Goal: Task Accomplishment & Management: Manage account settings

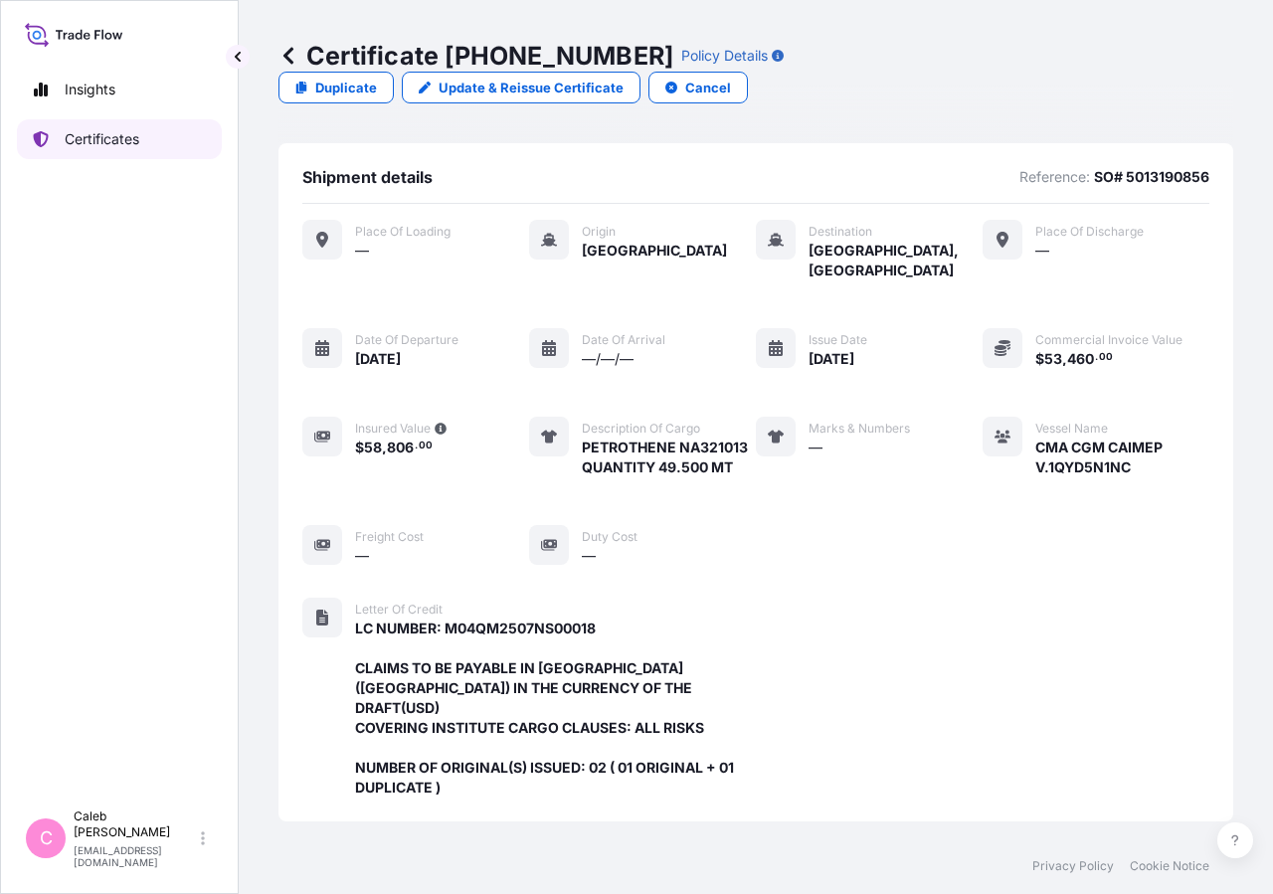
click at [166, 132] on link "Certificates" at bounding box center [119, 139] width 205 height 40
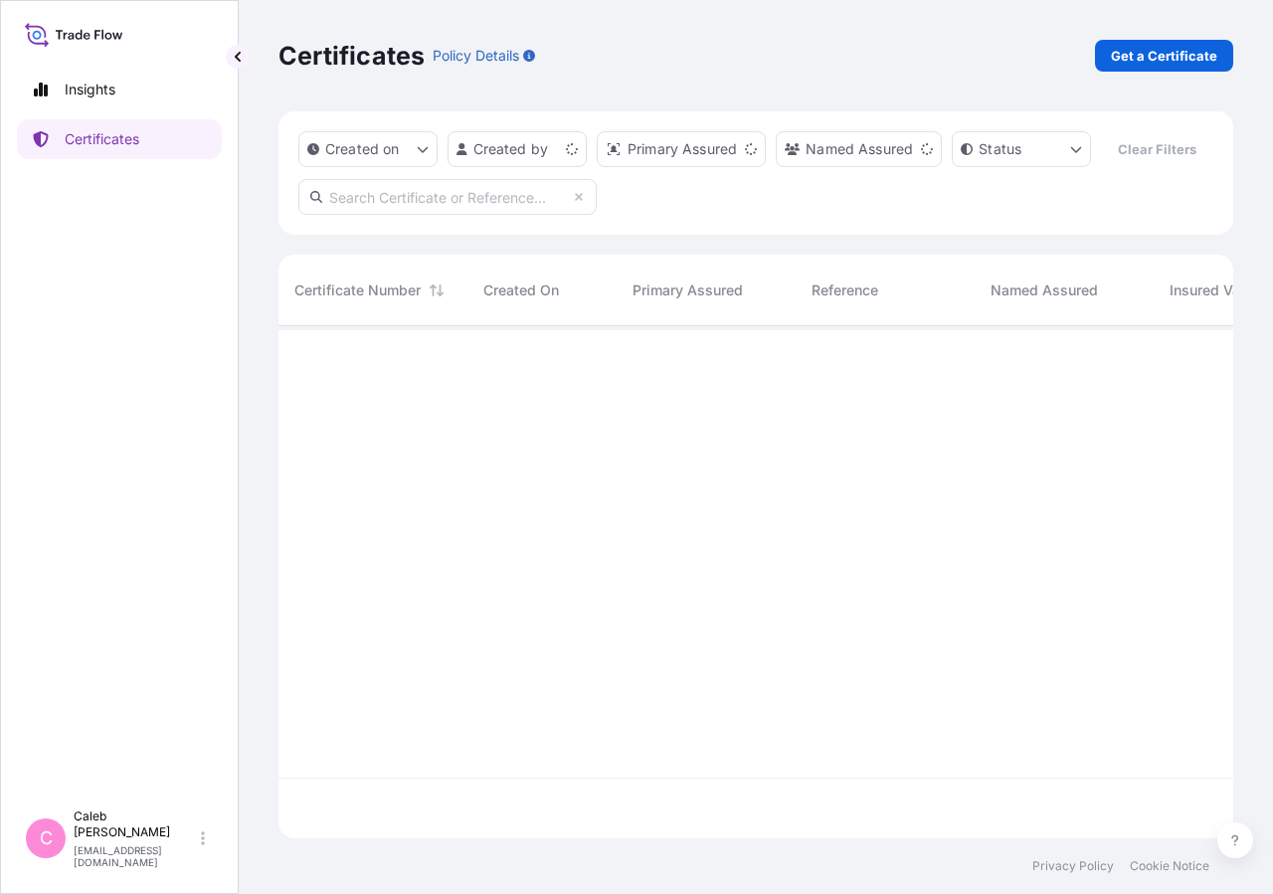
scroll to position [464, 938]
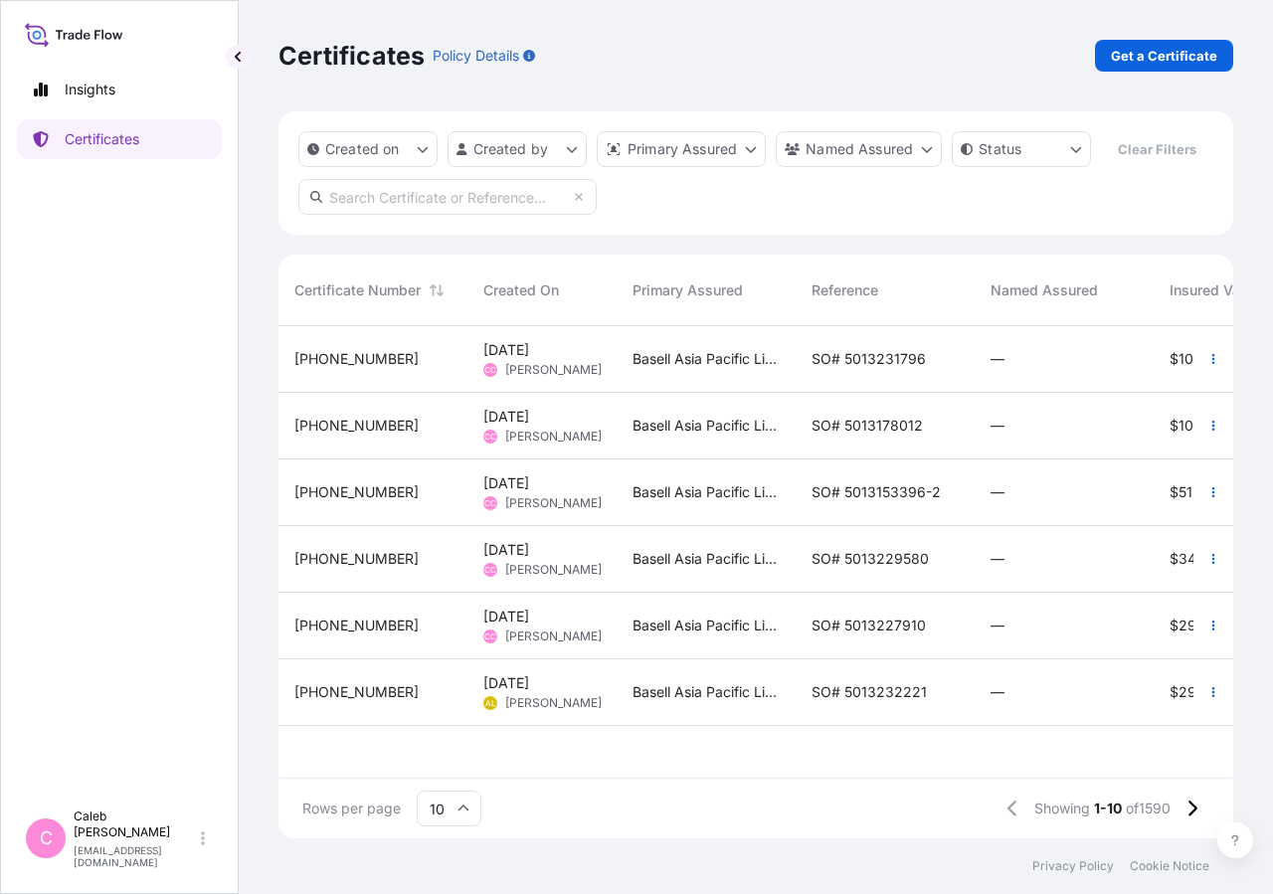
click at [331, 215] on div "Created on Created by Primary Assured Named Assured Status Clear Filters" at bounding box center [755, 172] width 954 height 123
click at [348, 215] on input "text" at bounding box center [447, 197] width 298 height 36
click at [486, 215] on input "SO# 5013228866" at bounding box center [447, 197] width 298 height 36
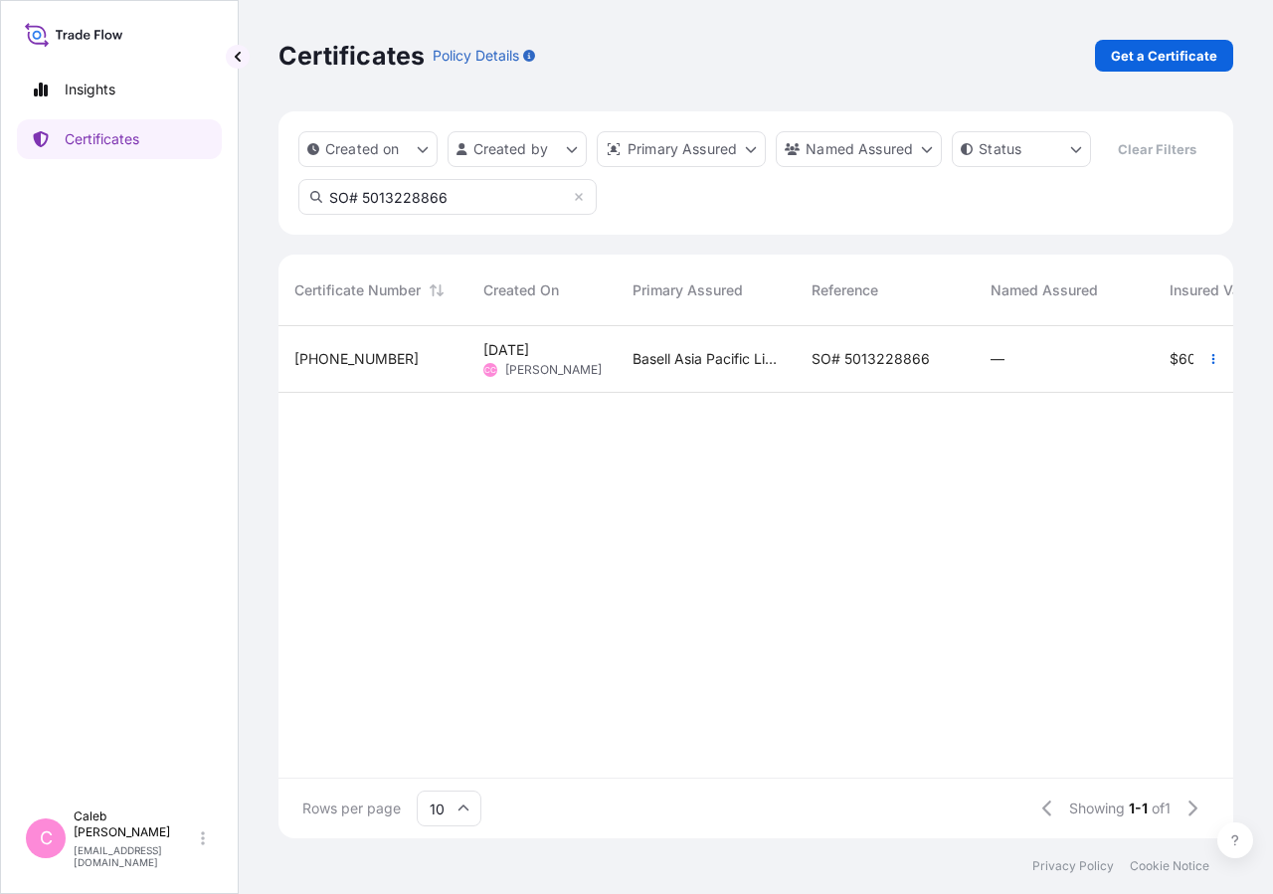
type input "SO# 5013228866"
click at [918, 393] on div "SO# 5013228866" at bounding box center [884, 359] width 179 height 67
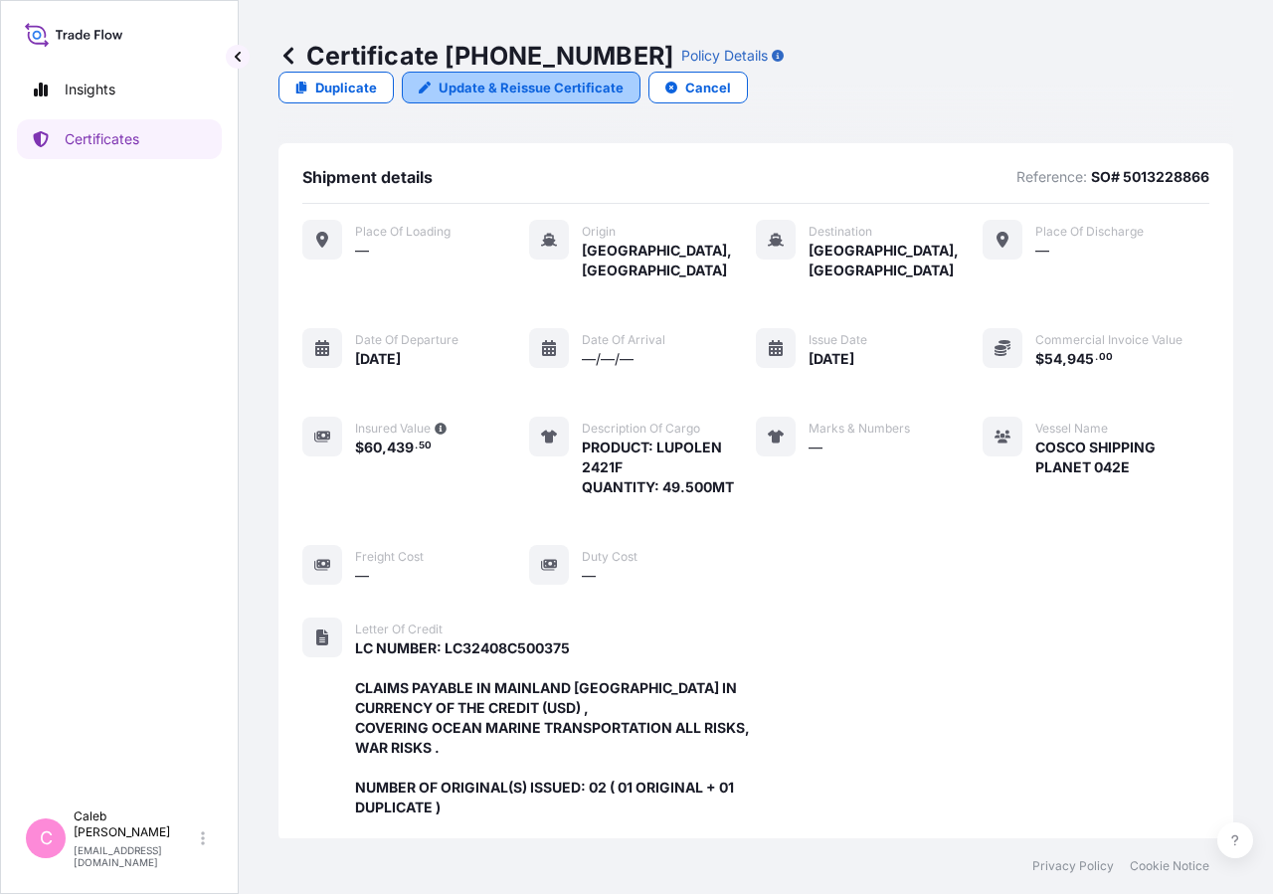
click at [623, 78] on p "Update & Reissue Certificate" at bounding box center [530, 88] width 185 height 20
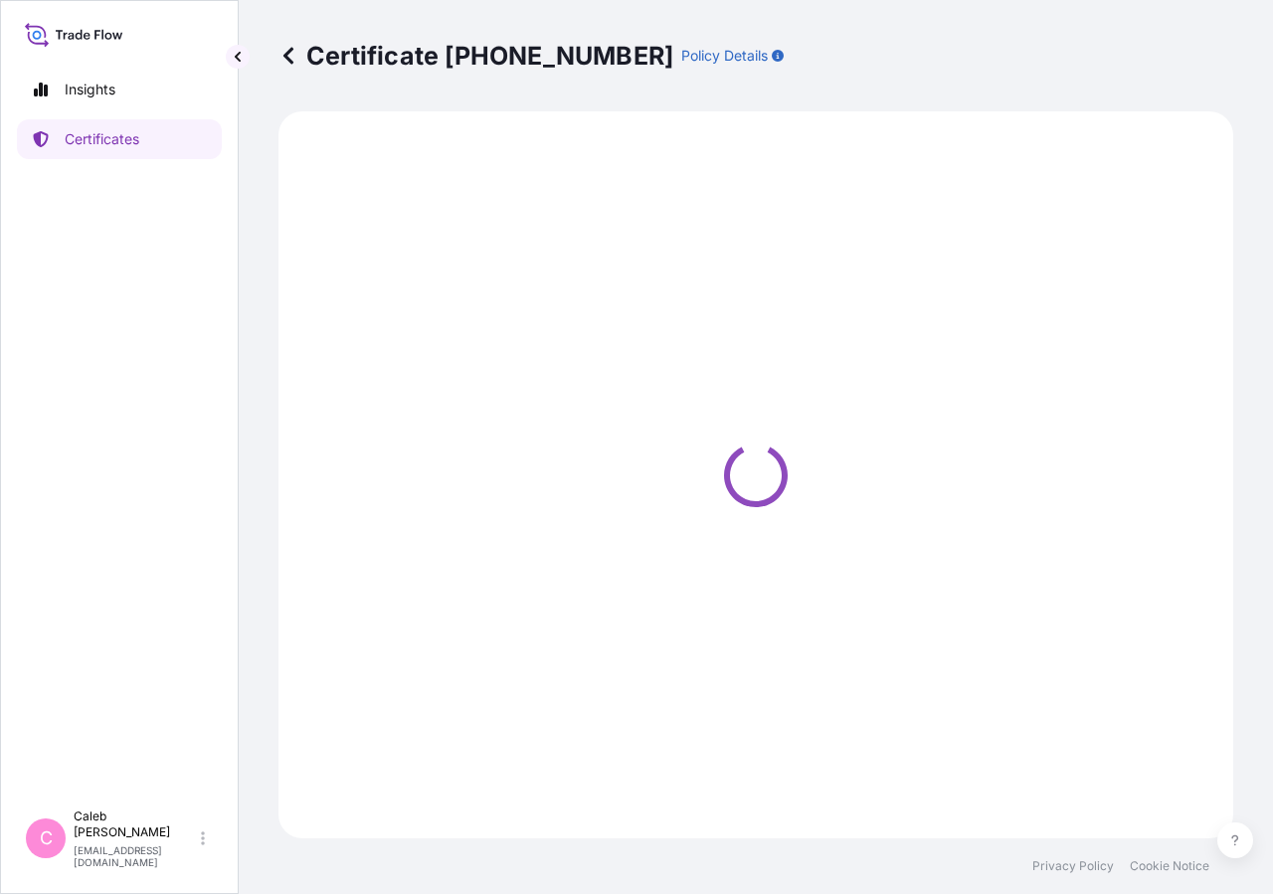
select select "Sea"
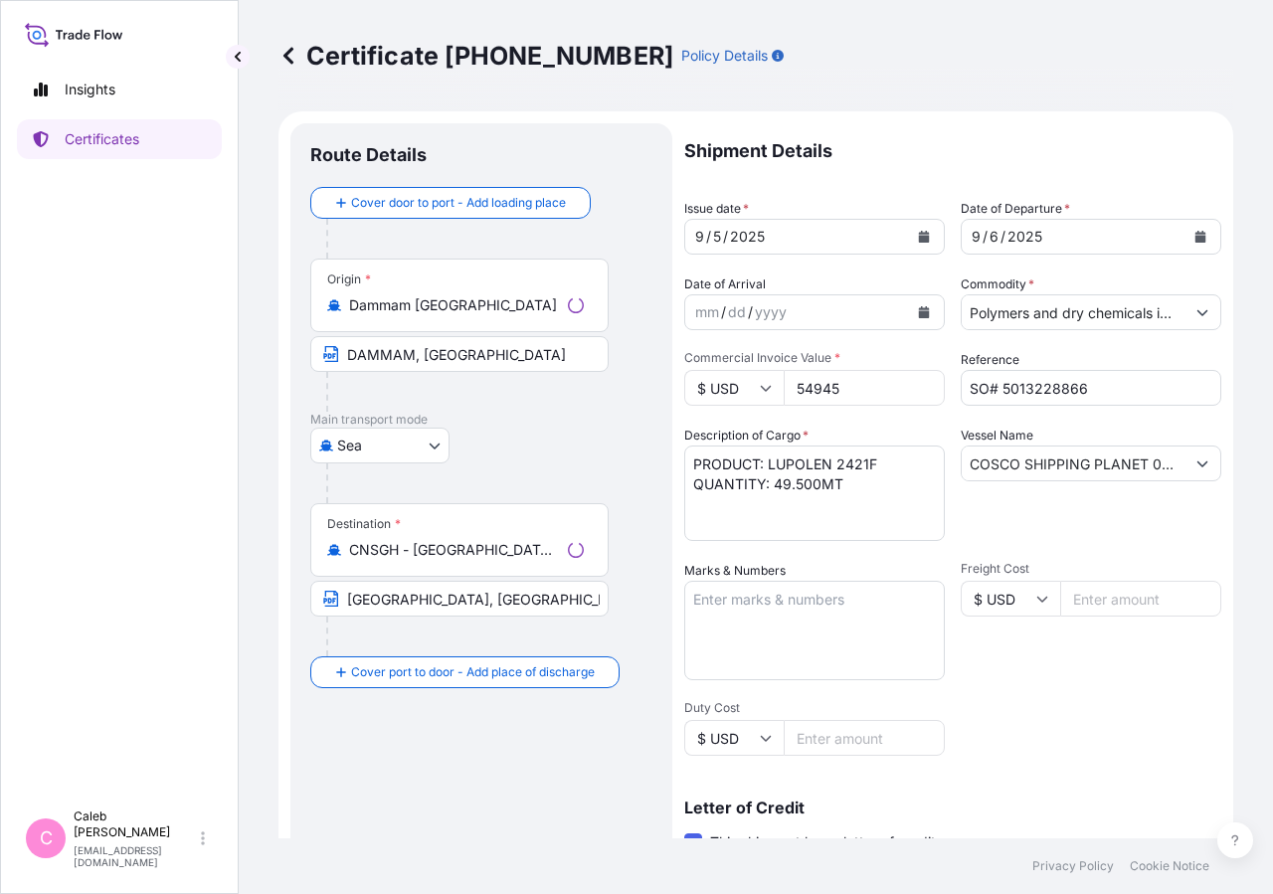
select select "32034"
click at [1195, 242] on icon "Calendar" at bounding box center [1200, 237] width 11 height 12
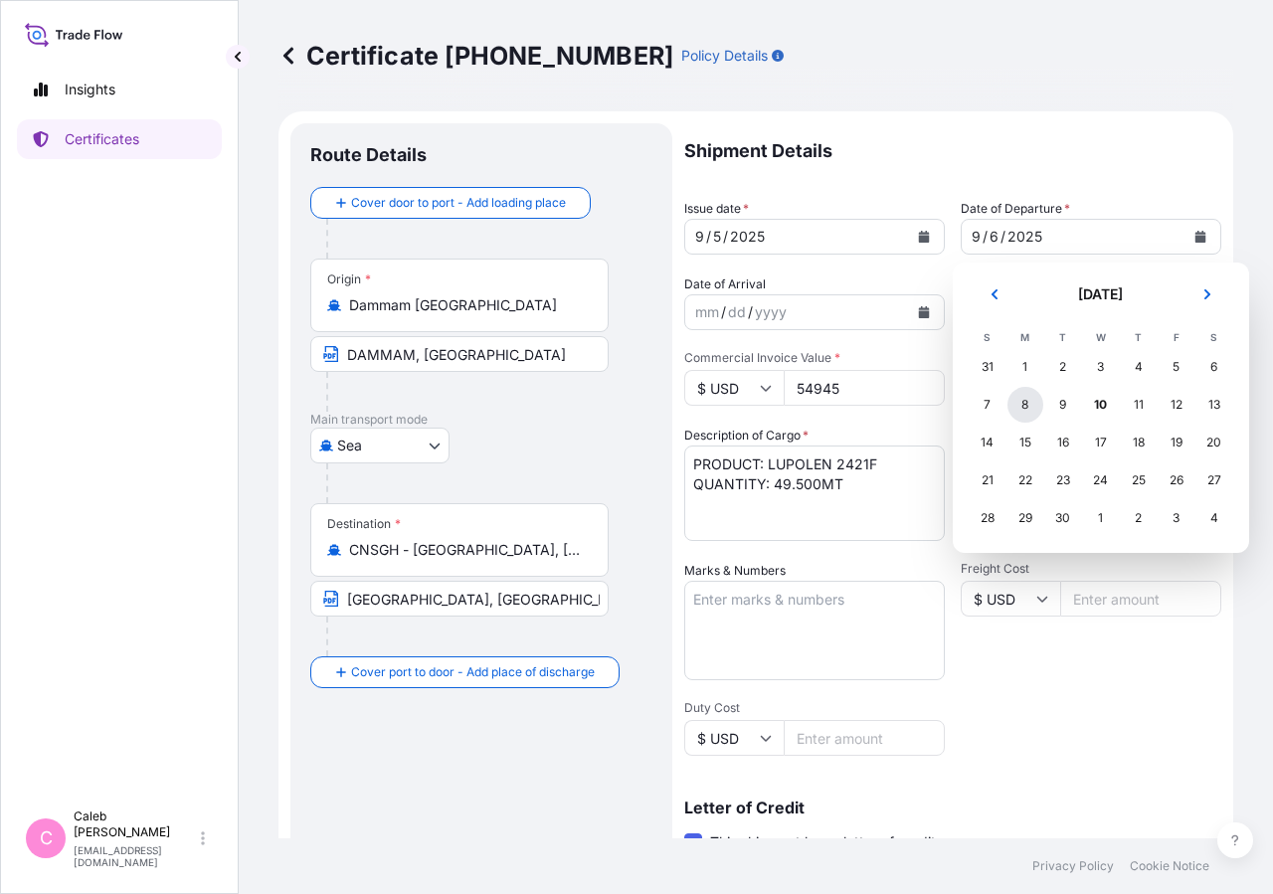
click at [1023, 403] on div "8" at bounding box center [1025, 405] width 36 height 36
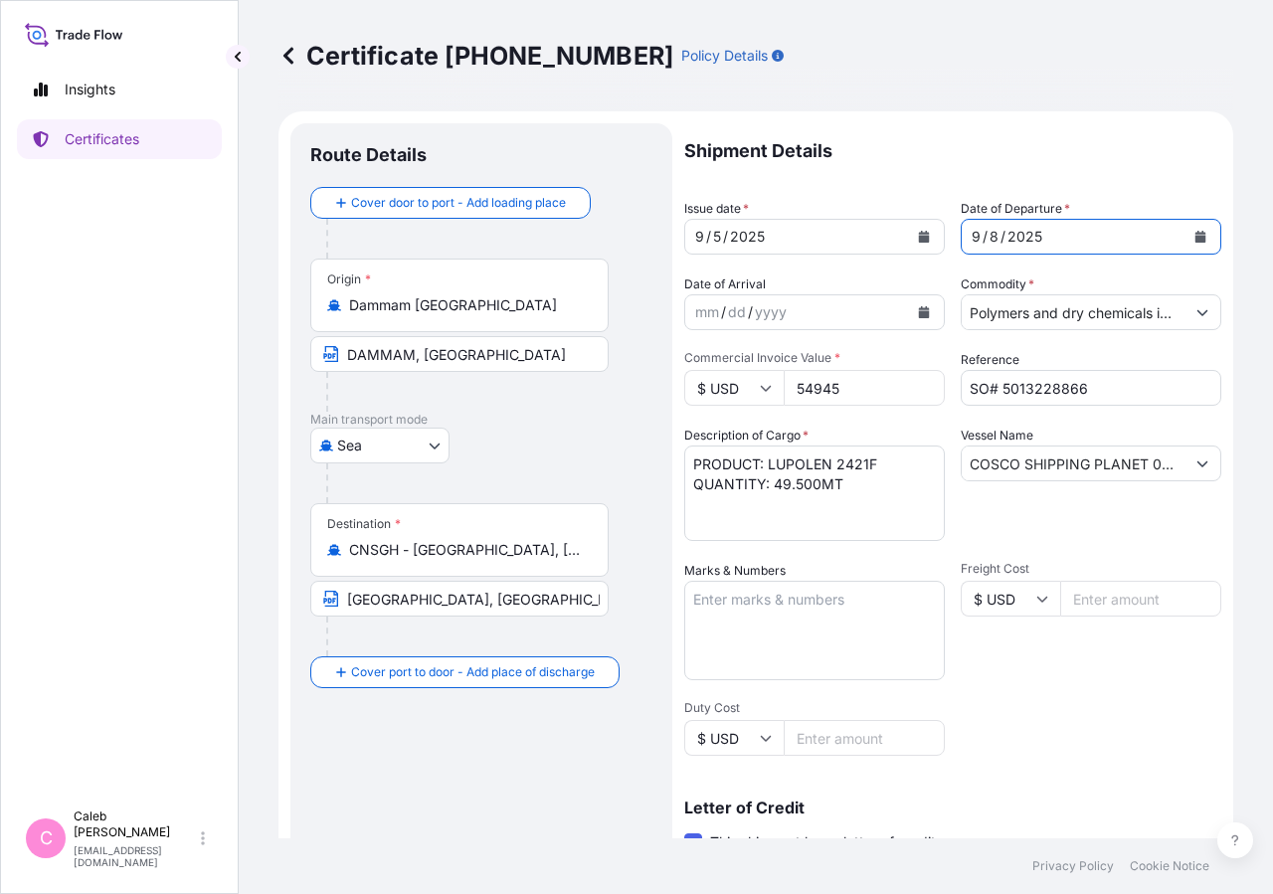
click at [926, 245] on button "Calendar" at bounding box center [924, 237] width 32 height 32
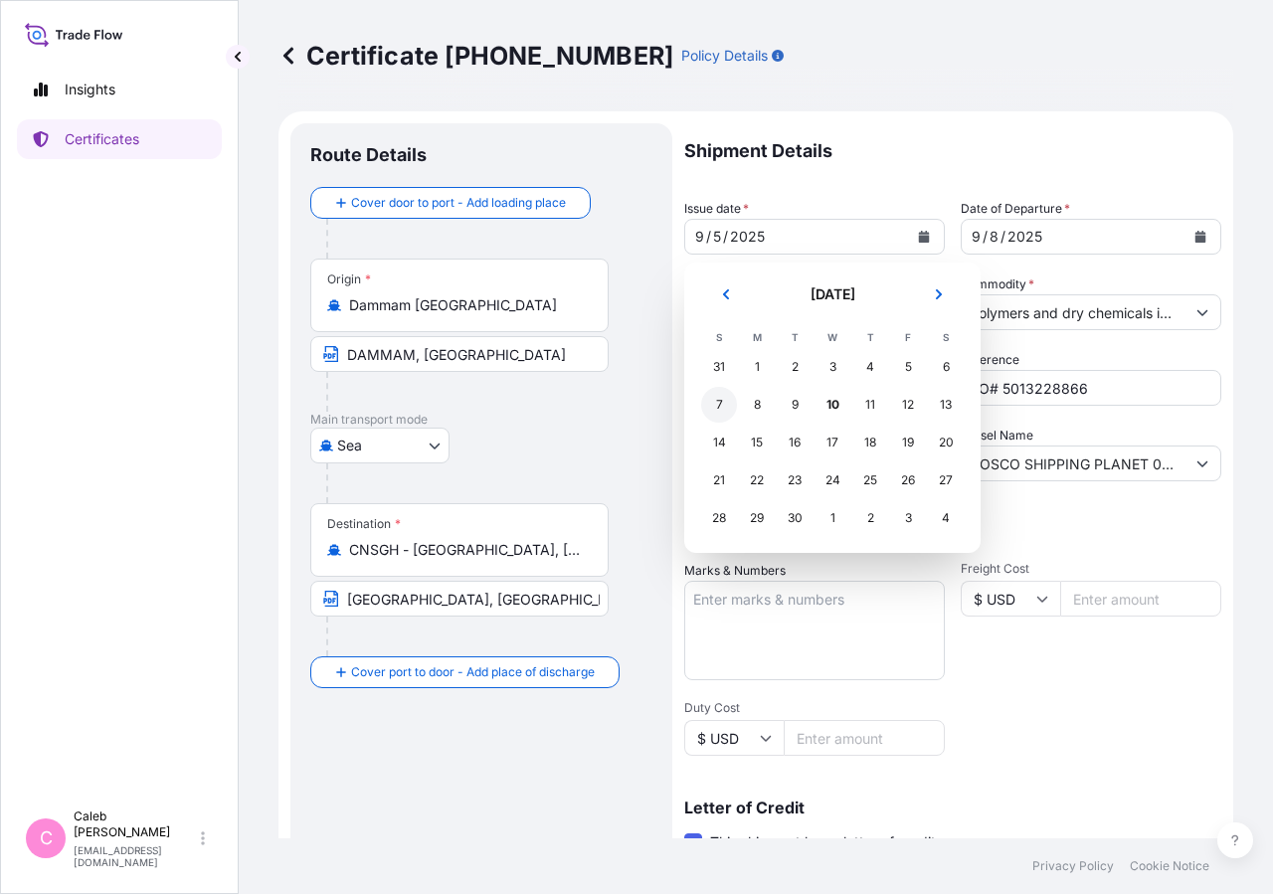
click at [719, 406] on div "7" at bounding box center [719, 405] width 36 height 36
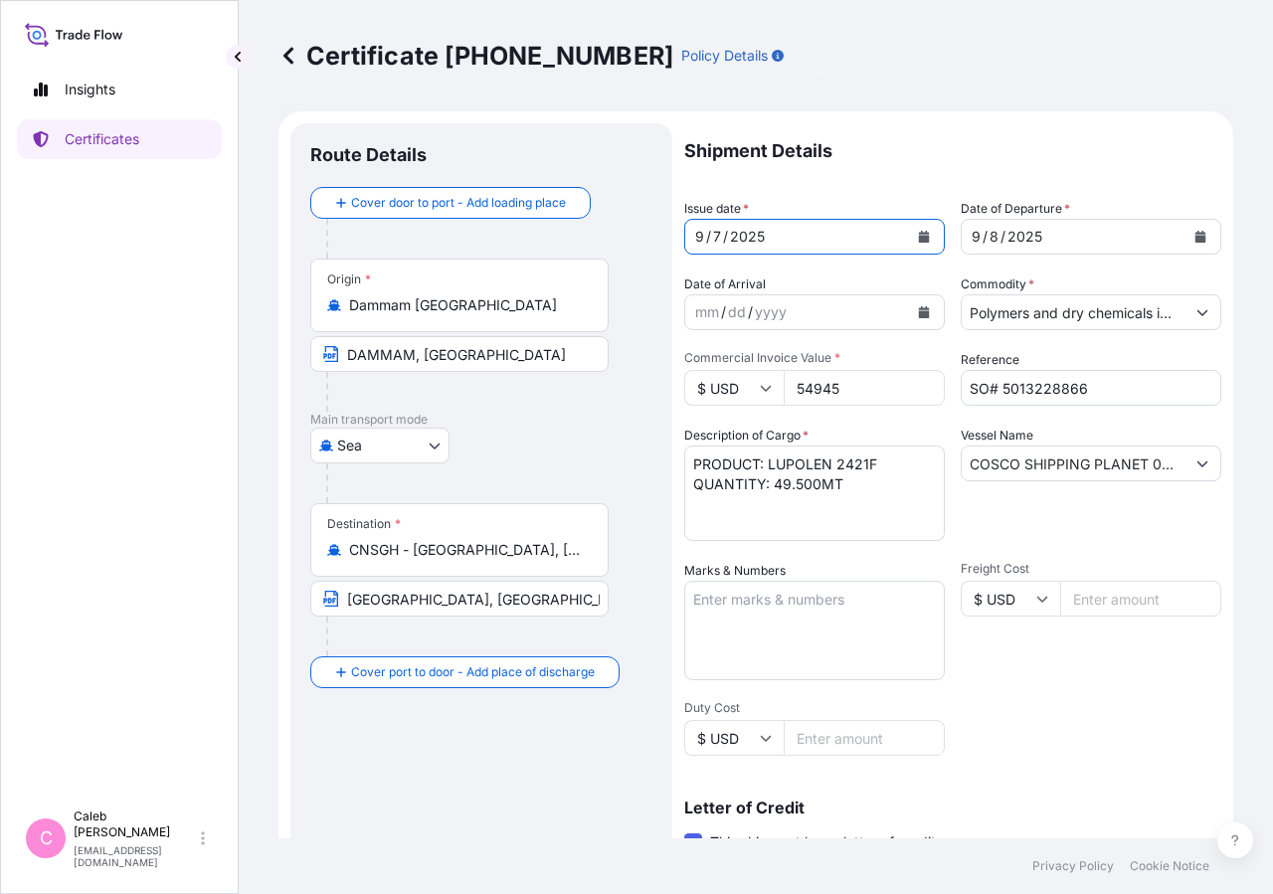
scroll to position [439, 0]
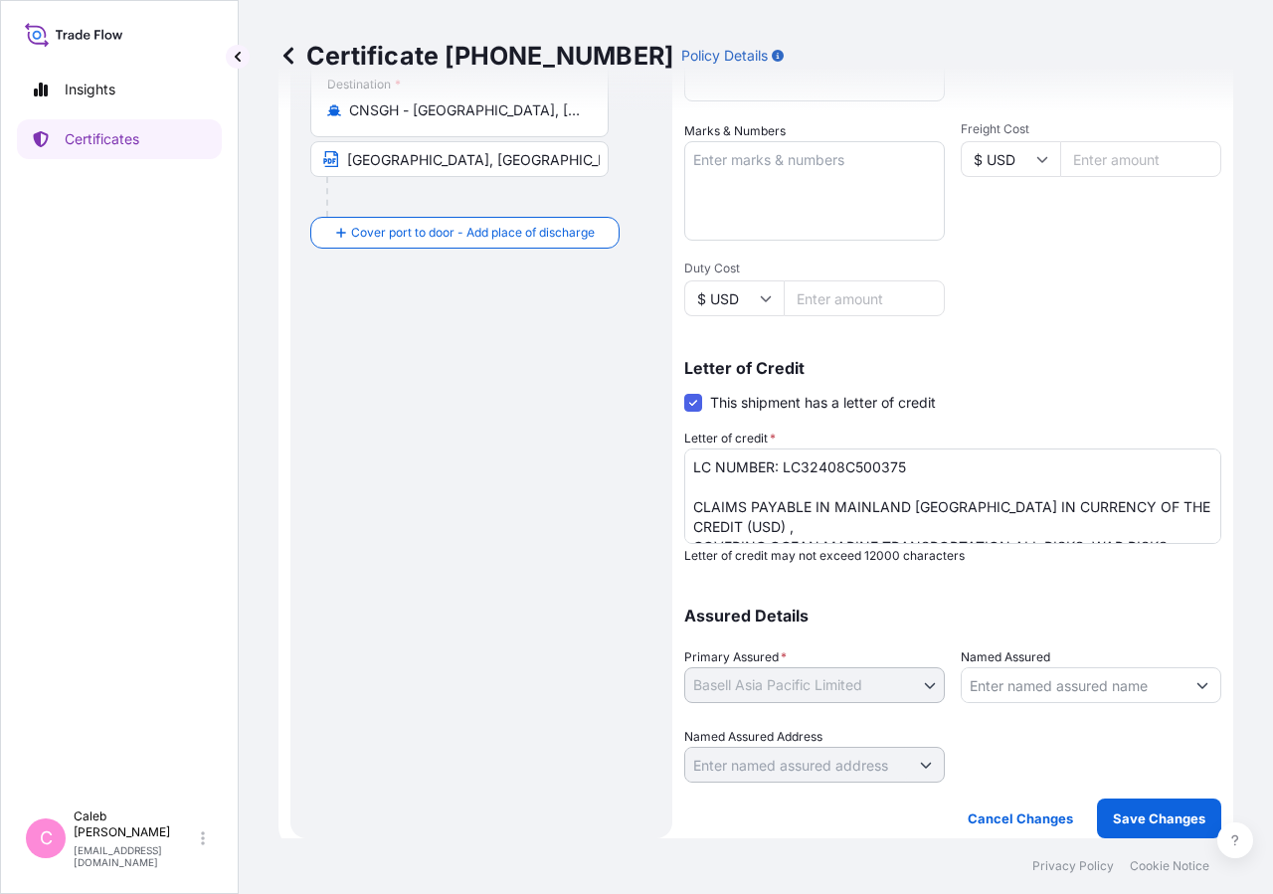
click at [1147, 816] on p "Save Changes" at bounding box center [1158, 818] width 92 height 20
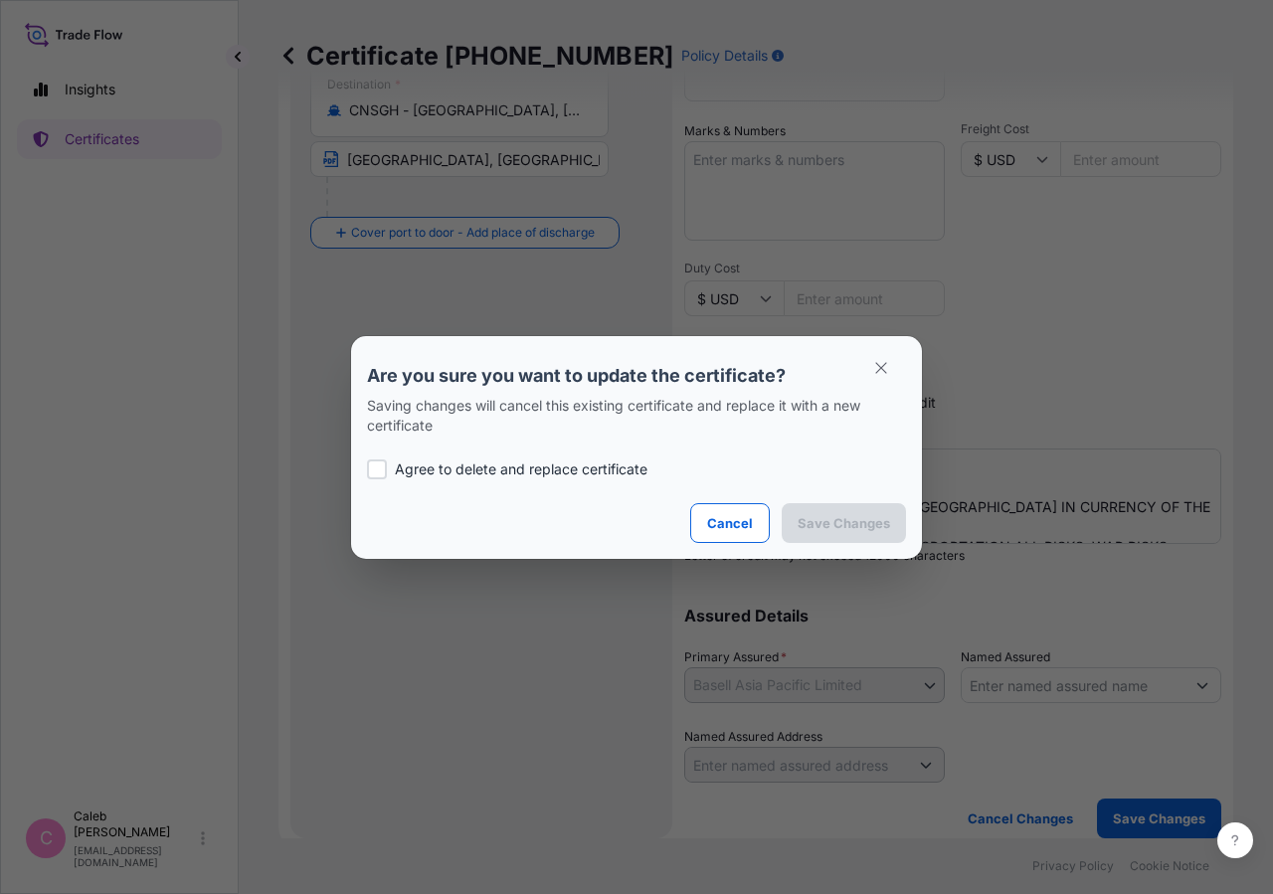
click at [429, 471] on p "Agree to delete and replace certificate" at bounding box center [521, 469] width 253 height 20
checkbox input "true"
click at [813, 516] on p "Save Changes" at bounding box center [843, 523] width 92 height 20
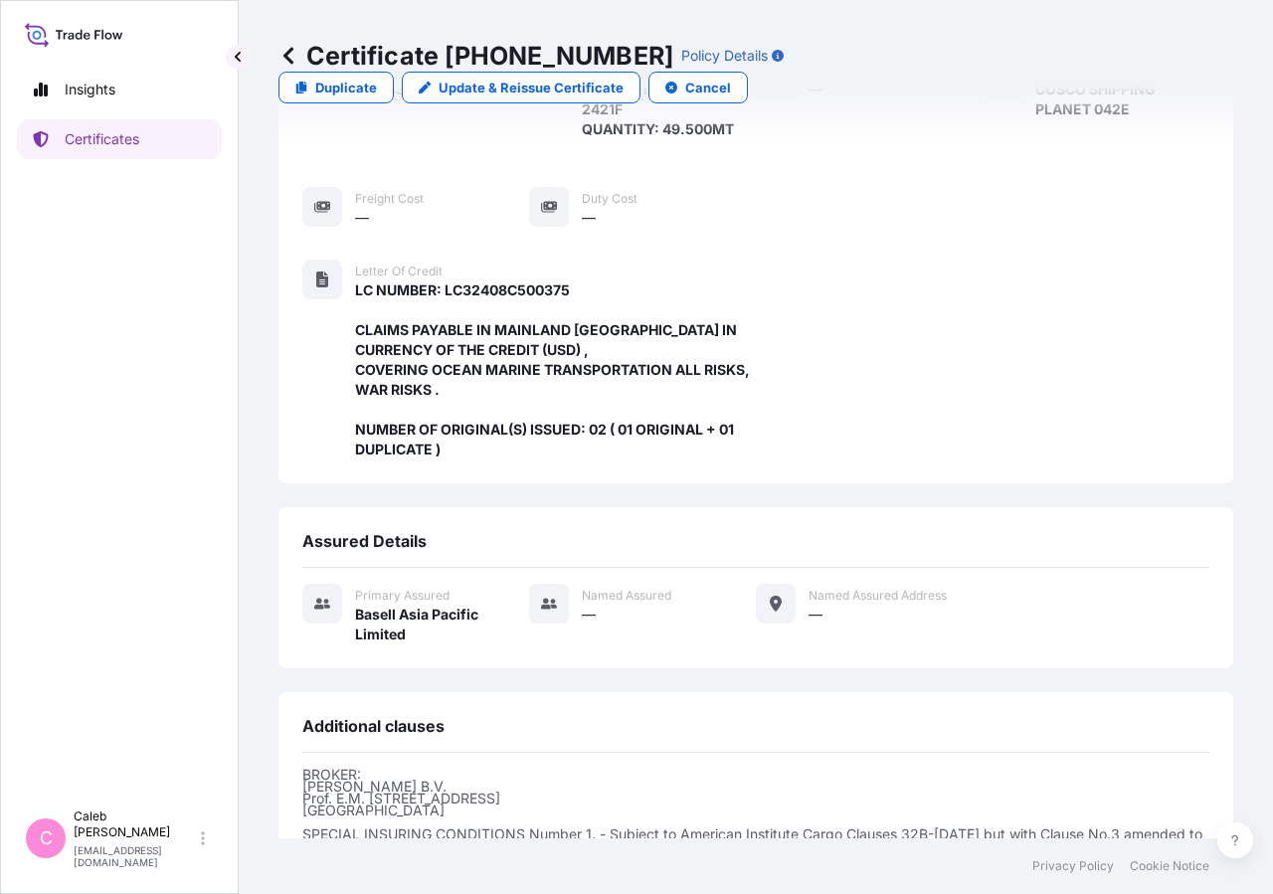
scroll to position [575, 0]
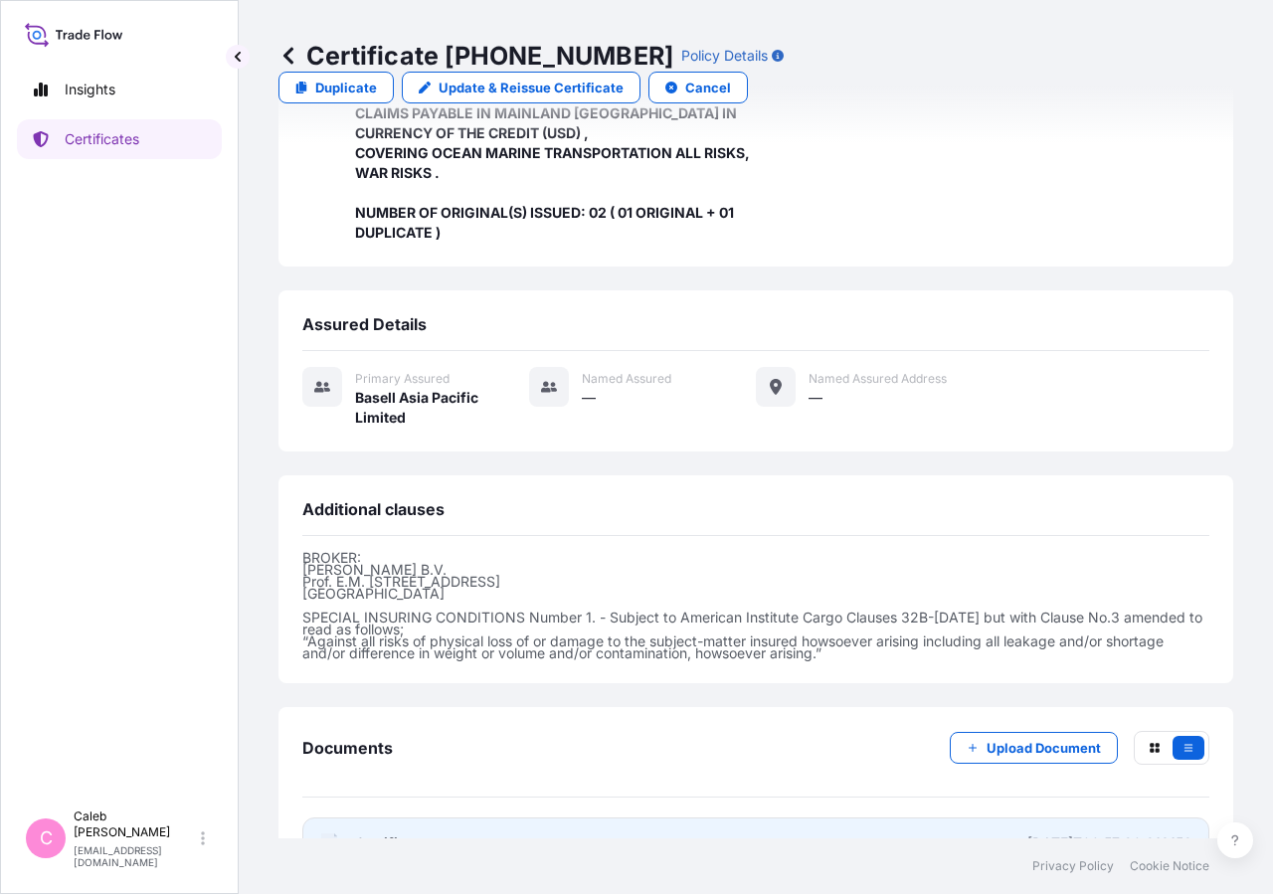
click at [400, 833] on span "Certificate" at bounding box center [391, 843] width 72 height 20
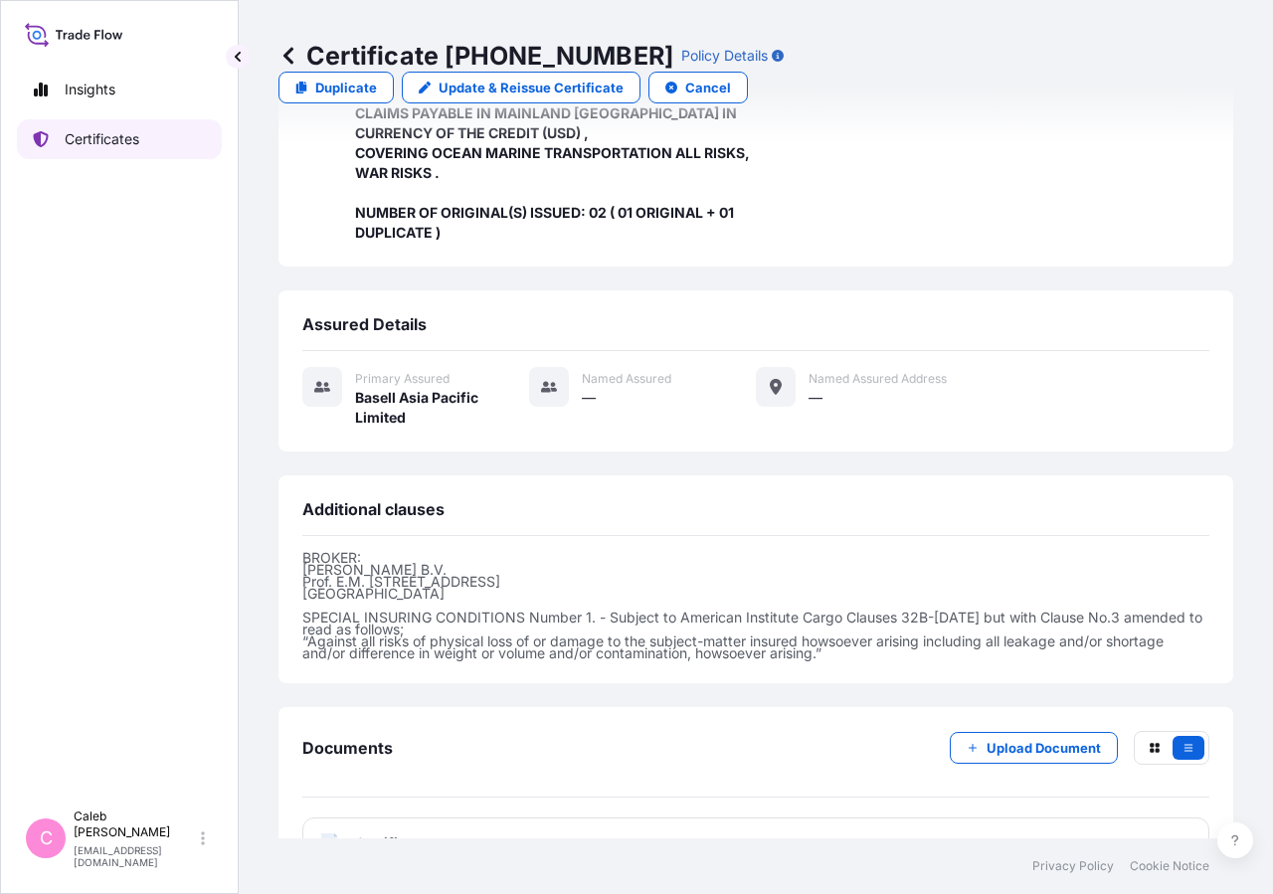
click at [139, 145] on p "Certificates" at bounding box center [102, 139] width 75 height 20
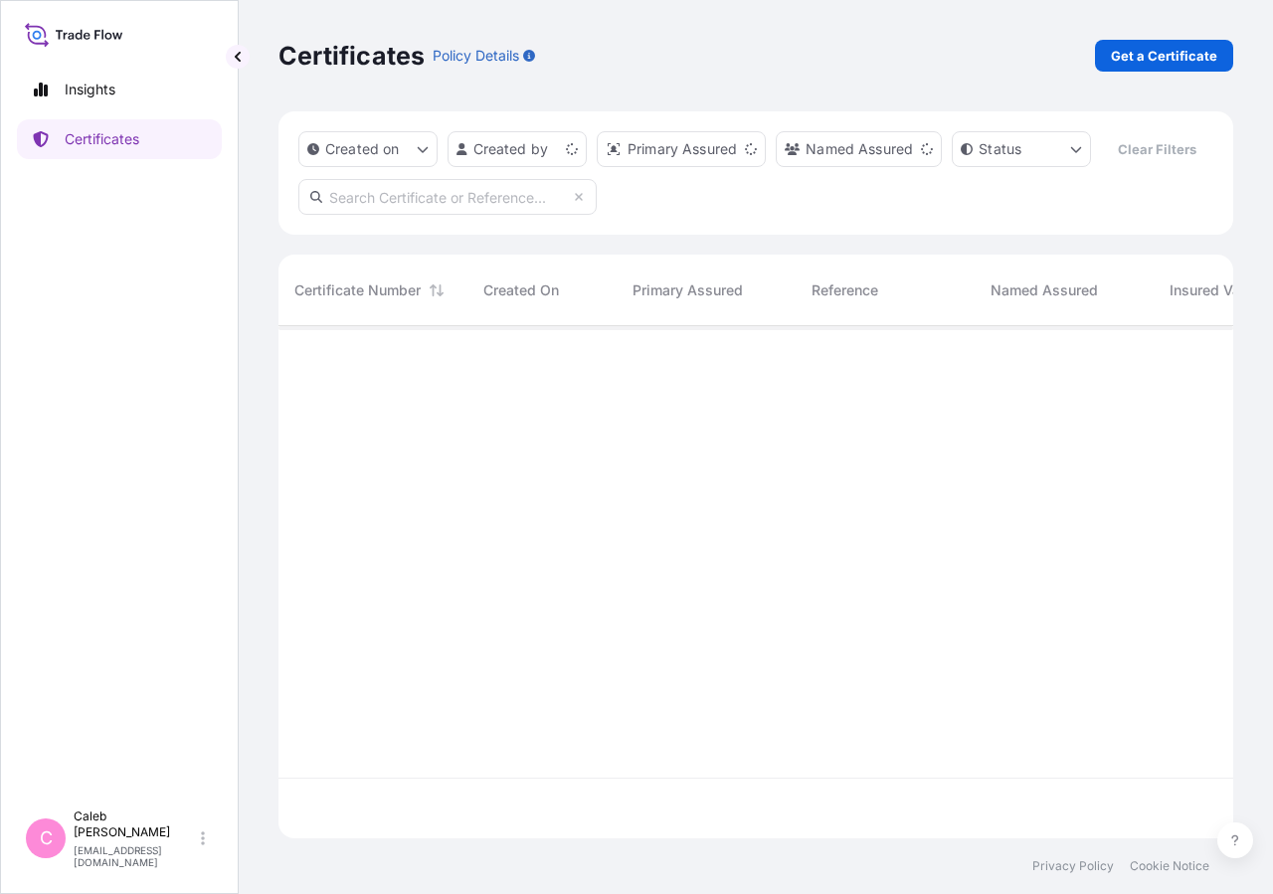
scroll to position [464, 938]
click at [408, 217] on div "Created on Created by Primary Assured Named Assured Status Clear Filters" at bounding box center [755, 172] width 954 height 123
click at [409, 215] on input "text" at bounding box center [447, 197] width 298 height 36
type input "s"
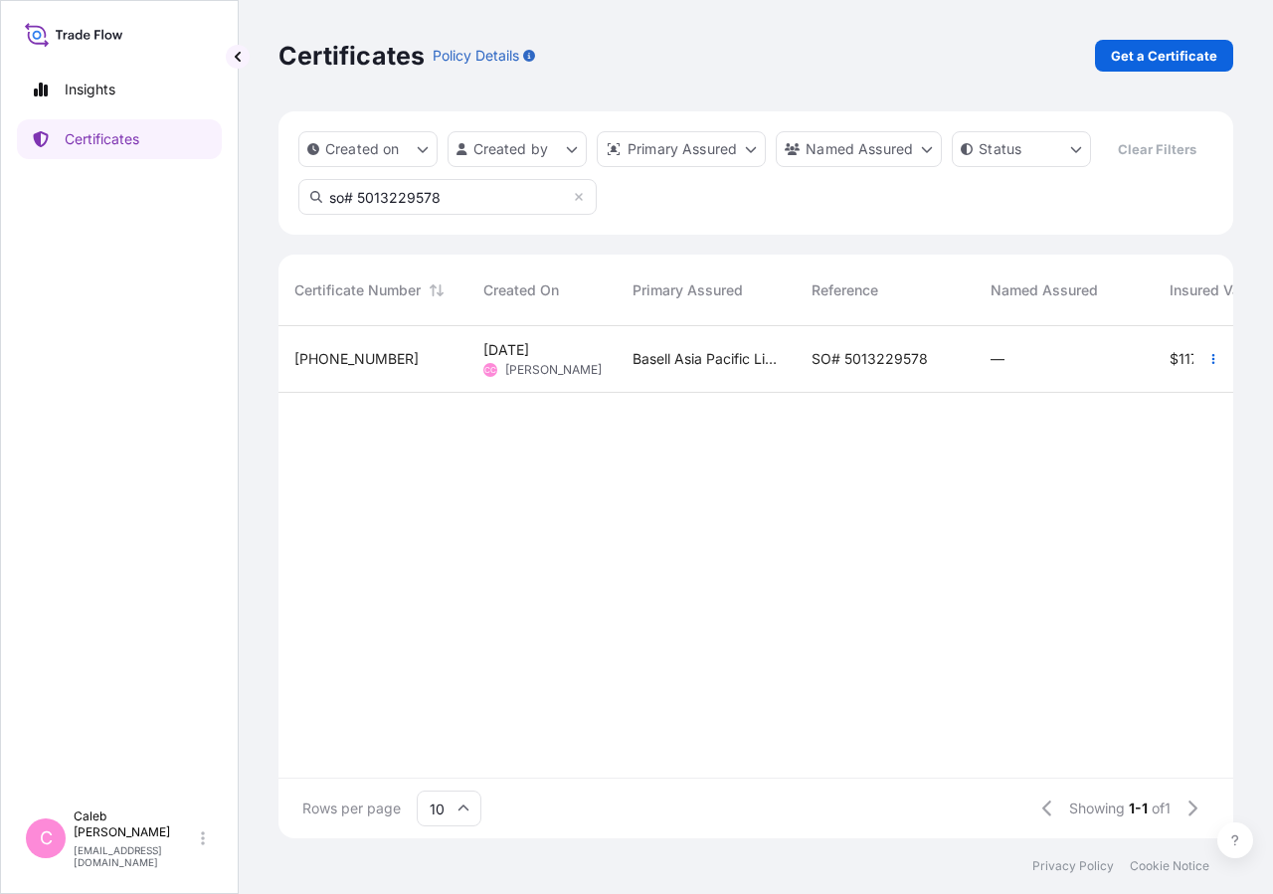
type input "so# 5013229578"
click at [826, 369] on span "SO# 5013229578" at bounding box center [869, 359] width 116 height 20
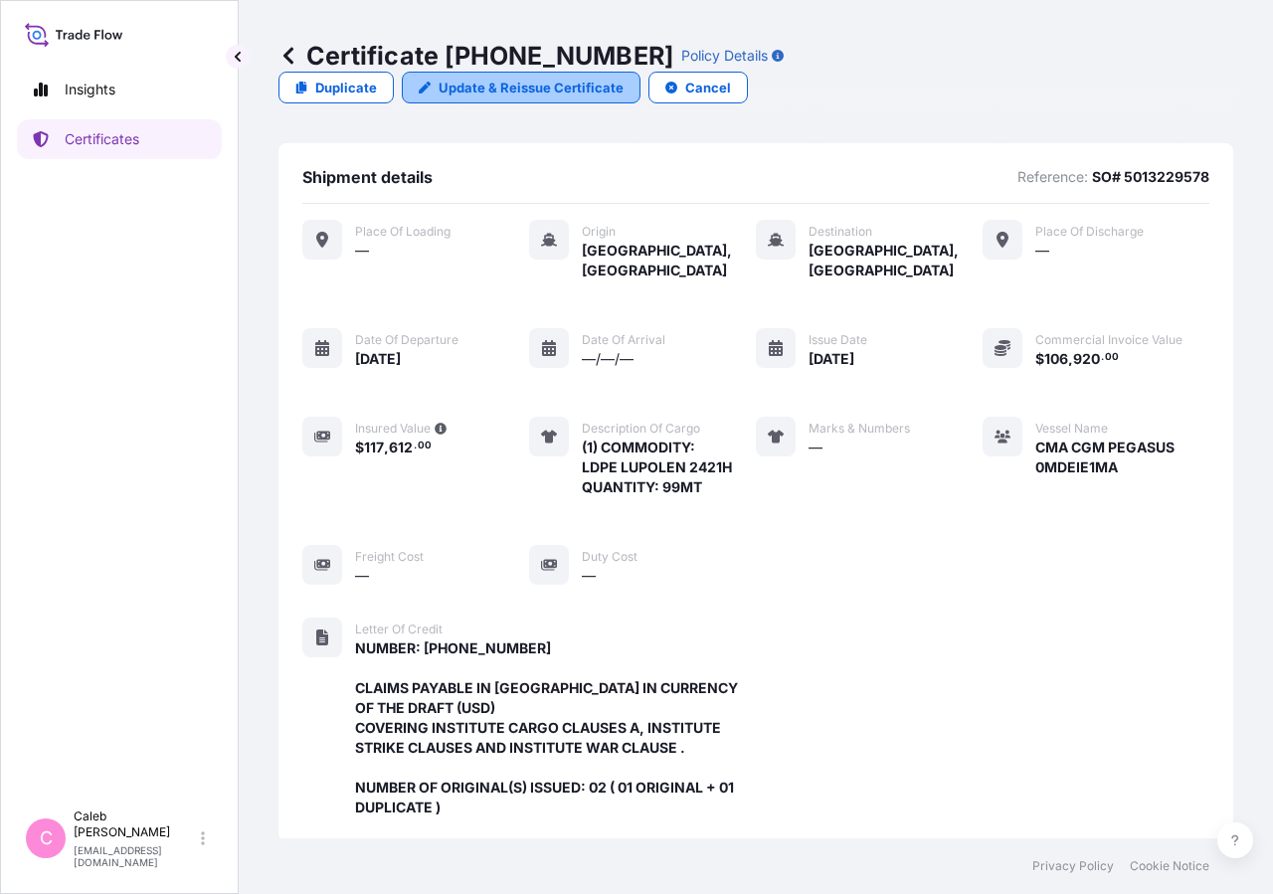
click at [623, 78] on p "Update & Reissue Certificate" at bounding box center [530, 88] width 185 height 20
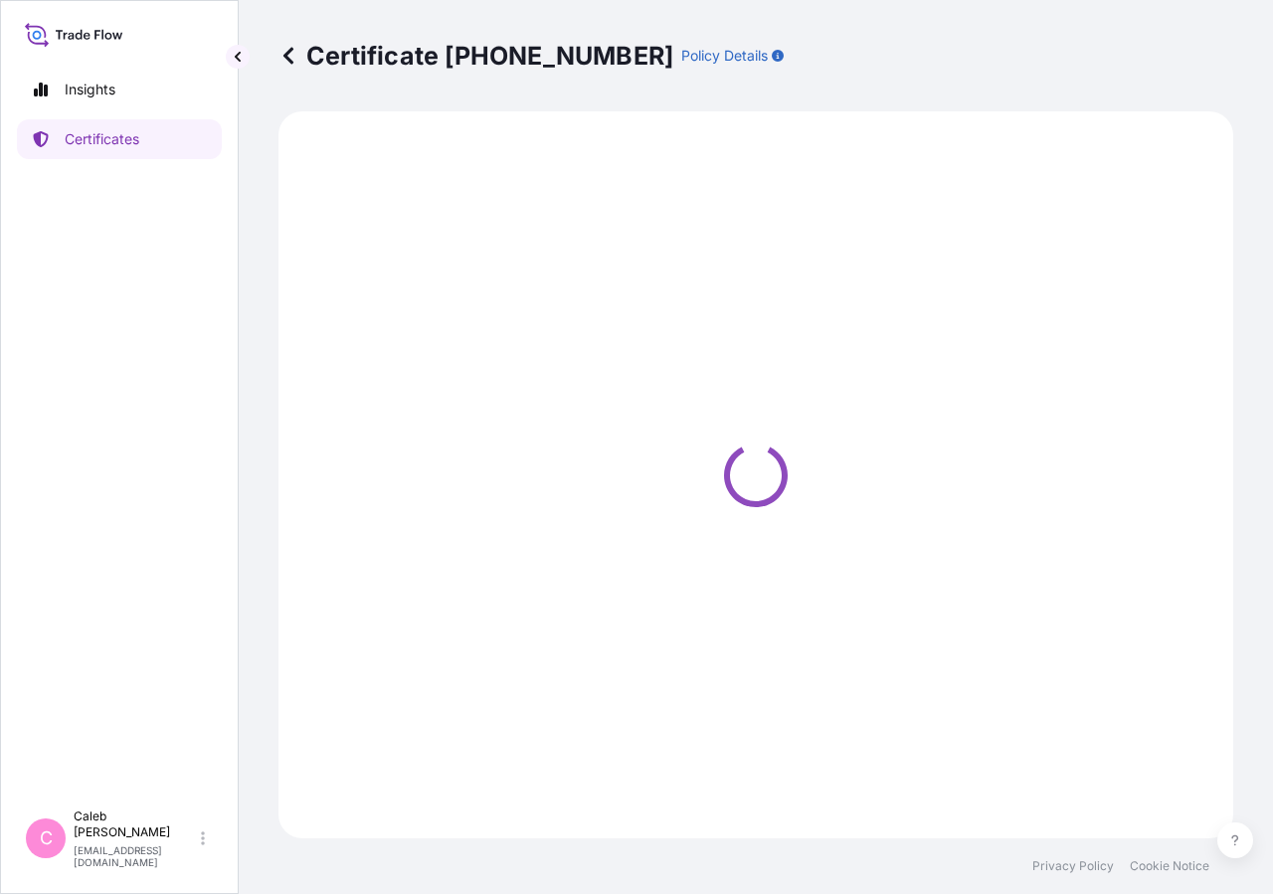
select select "Sea"
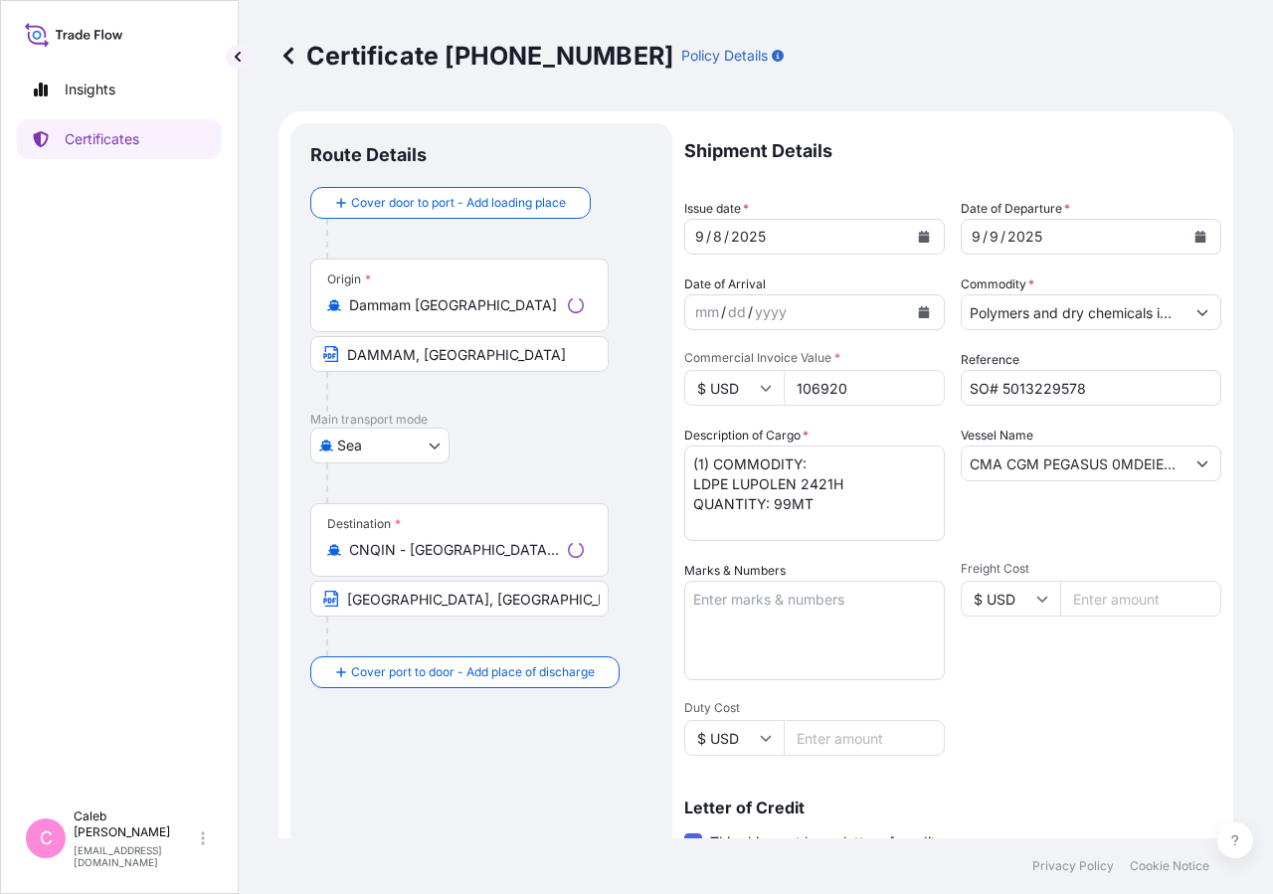
select select "32034"
click at [1194, 231] on icon "Calendar" at bounding box center [1200, 237] width 12 height 12
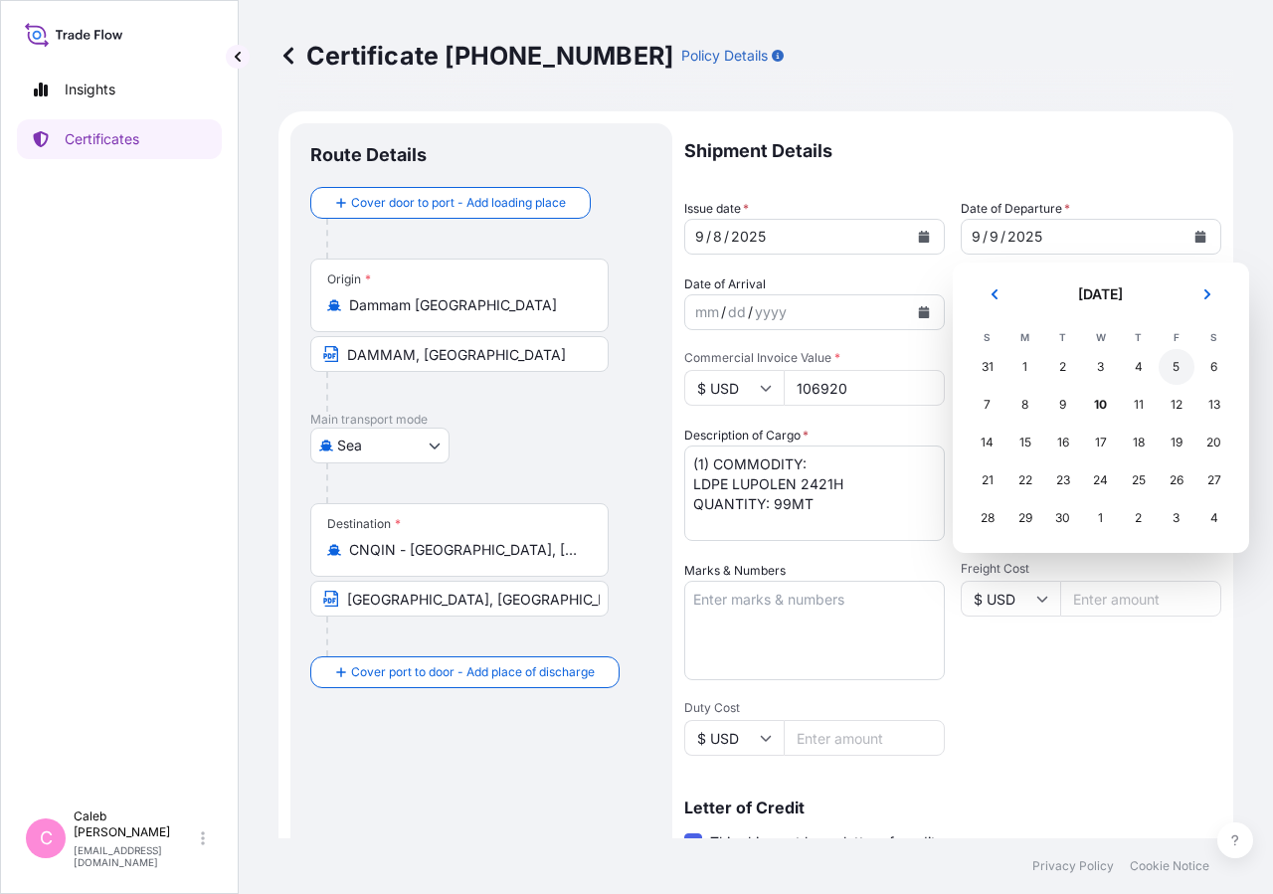
click at [1172, 366] on div "5" at bounding box center [1176, 367] width 36 height 36
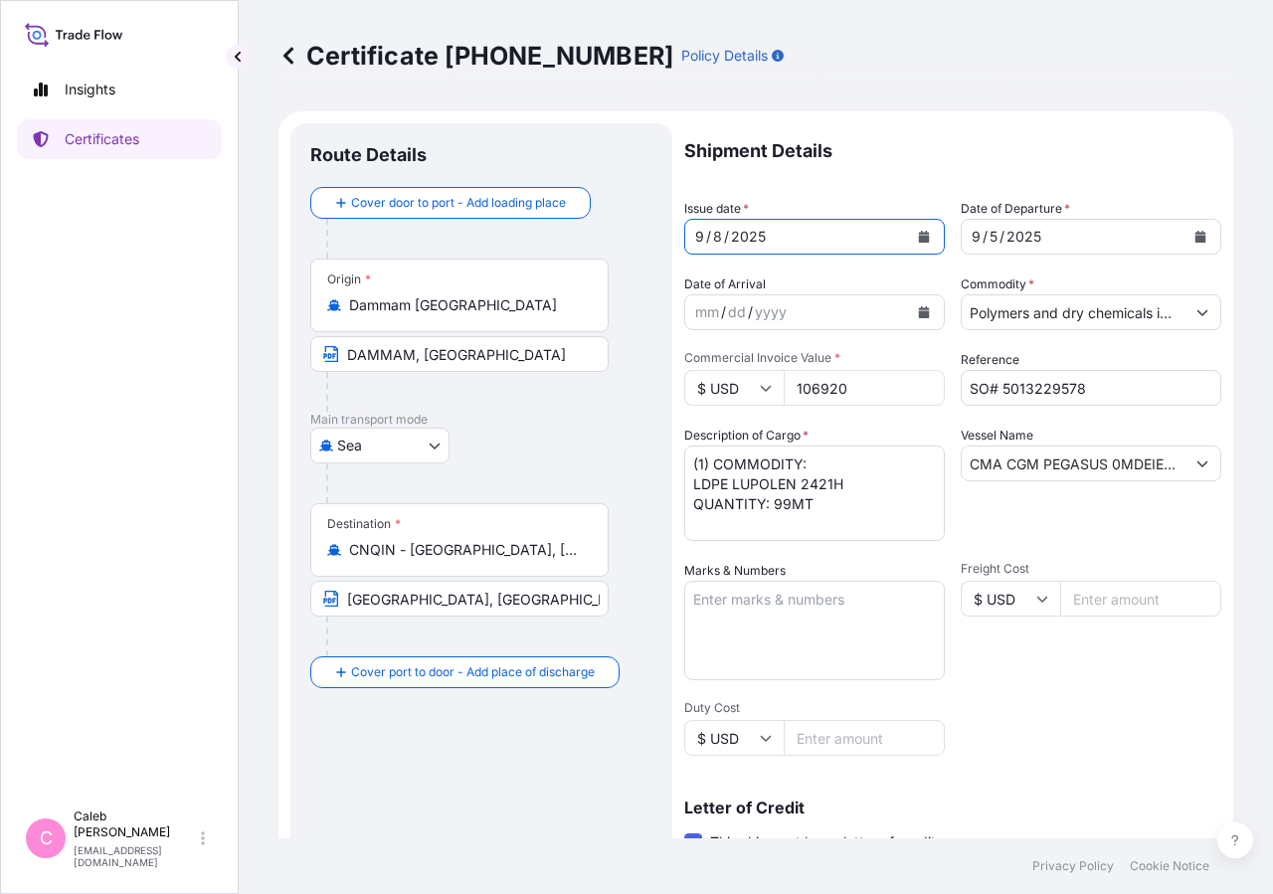
click at [918, 242] on icon "Calendar" at bounding box center [924, 237] width 12 height 12
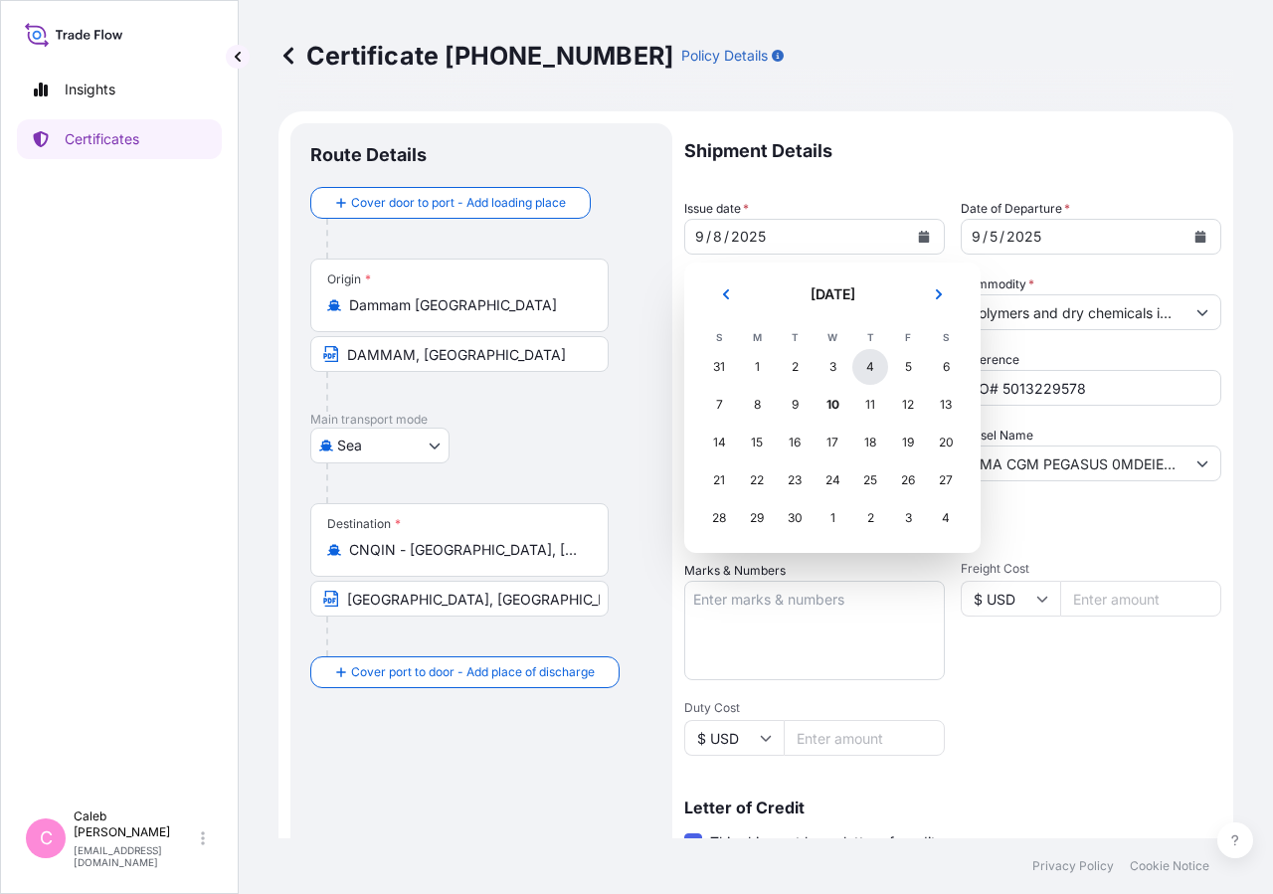
click at [870, 369] on div "4" at bounding box center [870, 367] width 36 height 36
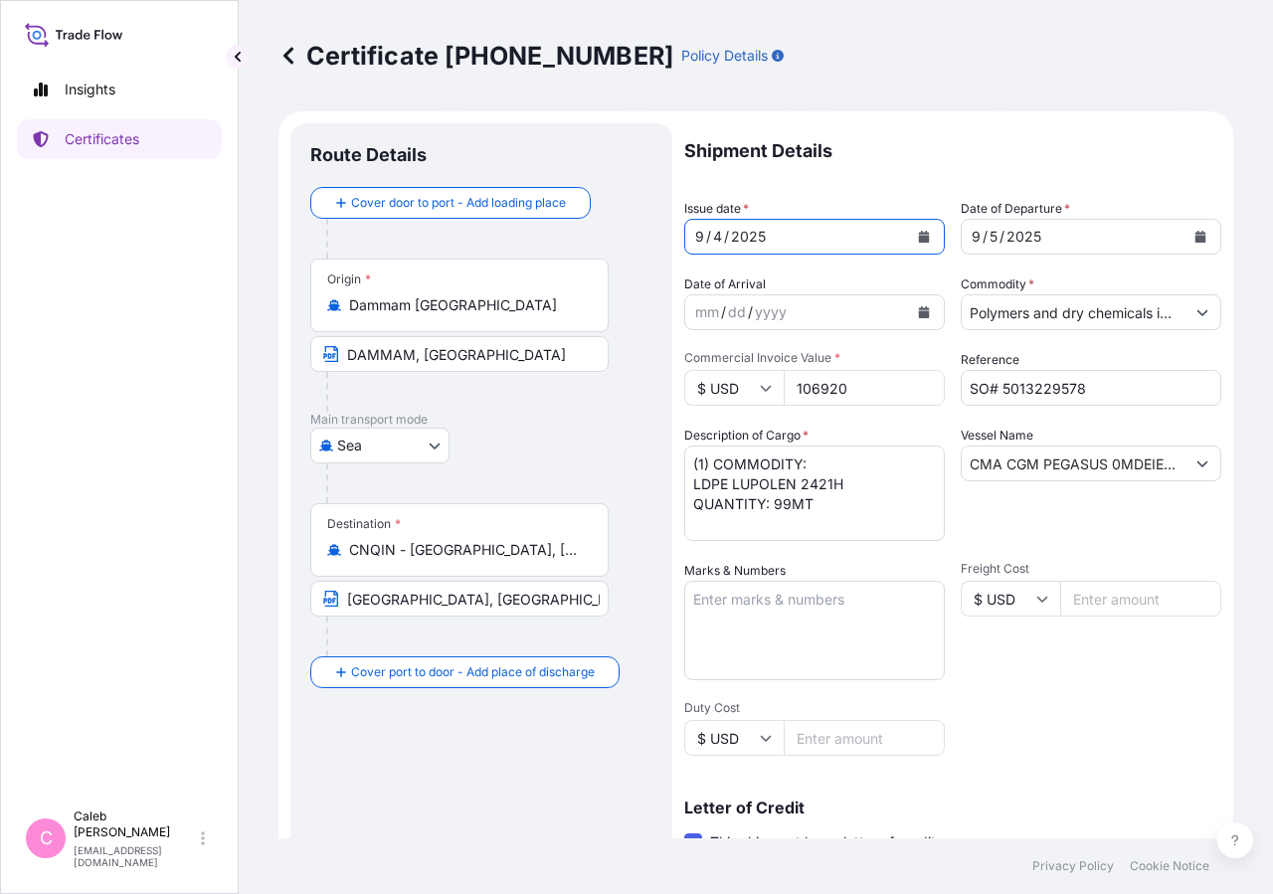
click at [1030, 689] on div "Shipment Details Issue date * [DATE] Date of Departure * [DATE] Date of Arrival…" at bounding box center [952, 672] width 537 height 1099
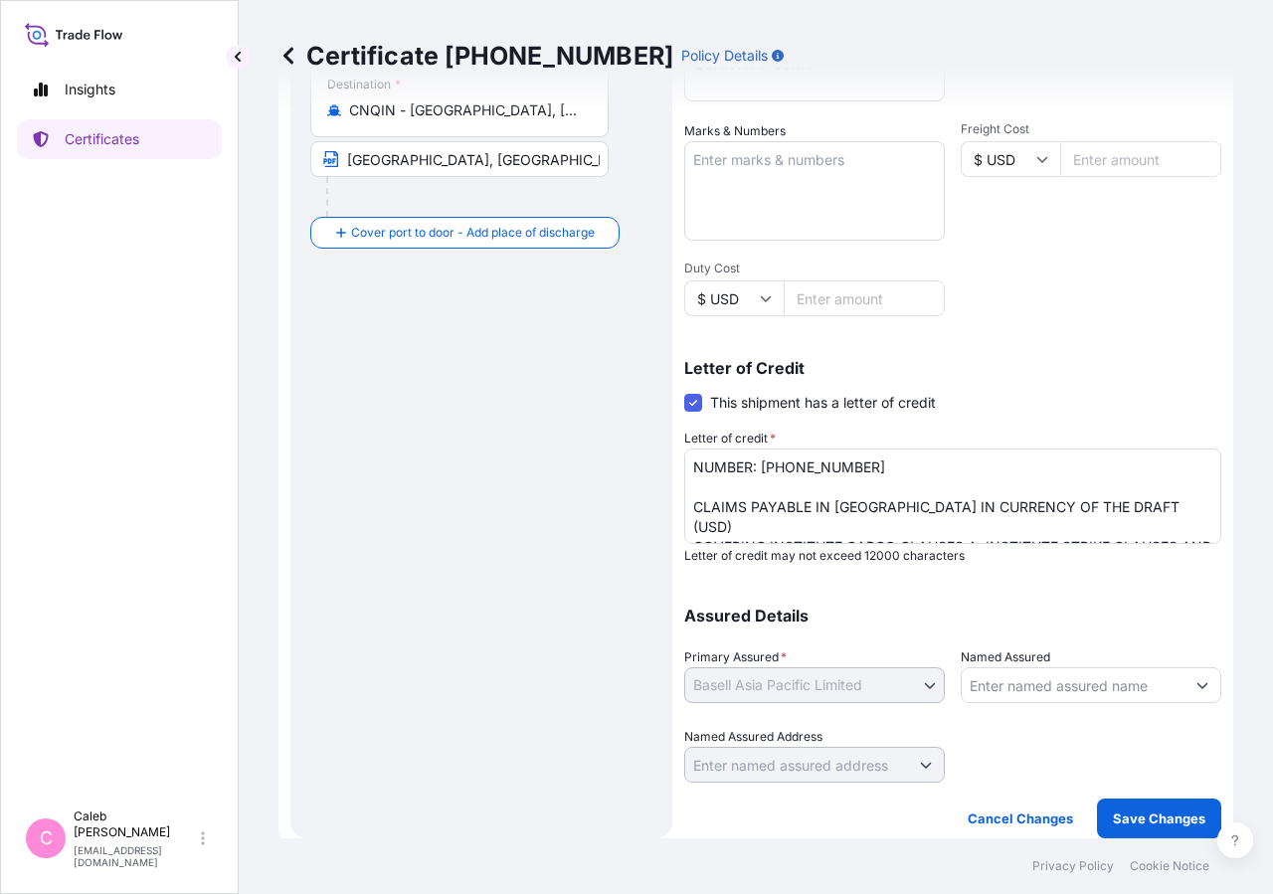
click at [693, 472] on textarea "NUMBER: [PHONE_NUMBER] CLAIMS PAYABLE IN [GEOGRAPHIC_DATA] IN CURRENCY OF THE D…" at bounding box center [952, 495] width 537 height 95
type textarea "LC NUMBER: [PHONE_NUMBER] CLAIMS PAYABLE IN [GEOGRAPHIC_DATA] IN CURRENCY OF TH…"
click at [1153, 811] on p "Save Changes" at bounding box center [1158, 818] width 92 height 20
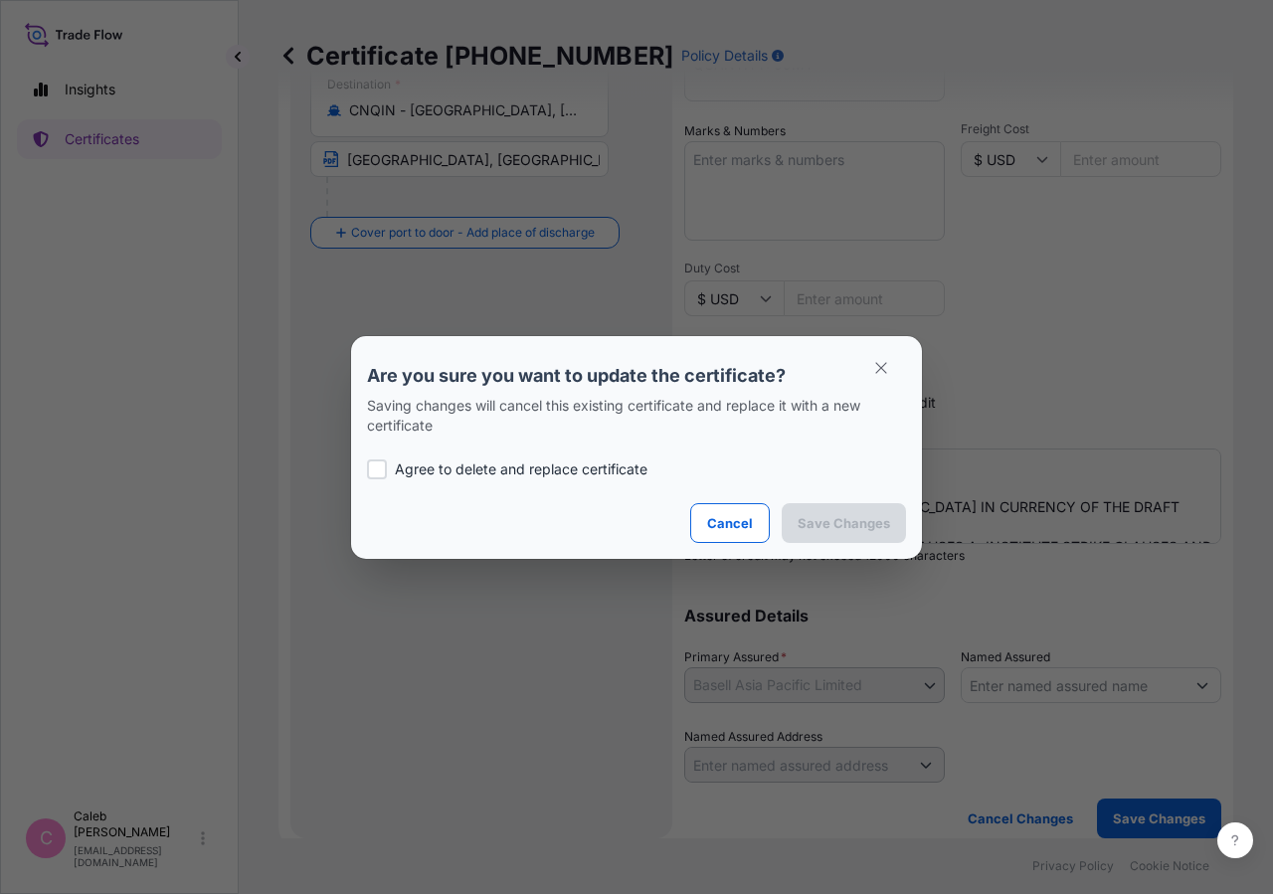
click at [400, 471] on p "Agree to delete and replace certificate" at bounding box center [521, 469] width 253 height 20
checkbox input "true"
click at [844, 525] on p "Save Changes" at bounding box center [843, 523] width 92 height 20
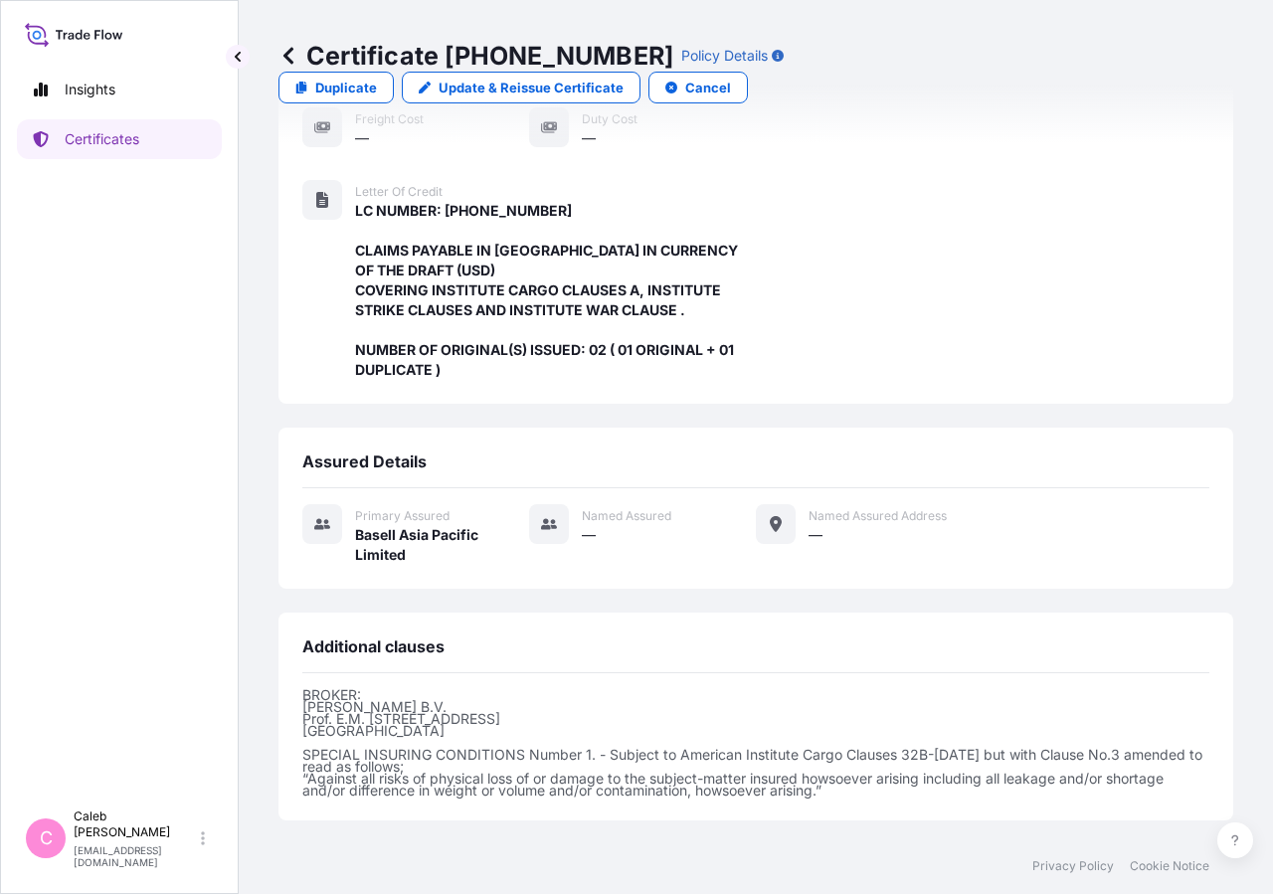
scroll to position [575, 0]
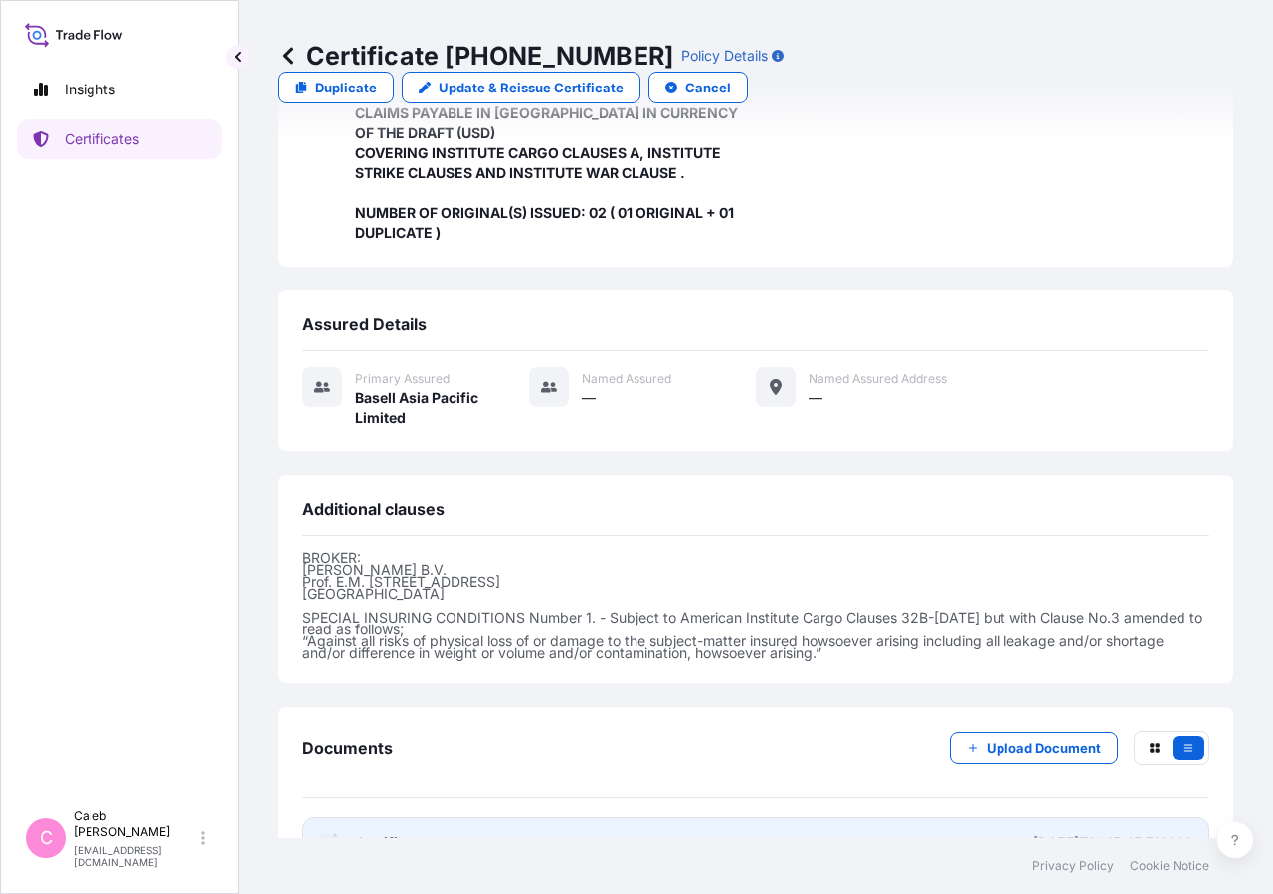
click at [409, 833] on span "Certificate" at bounding box center [391, 843] width 72 height 20
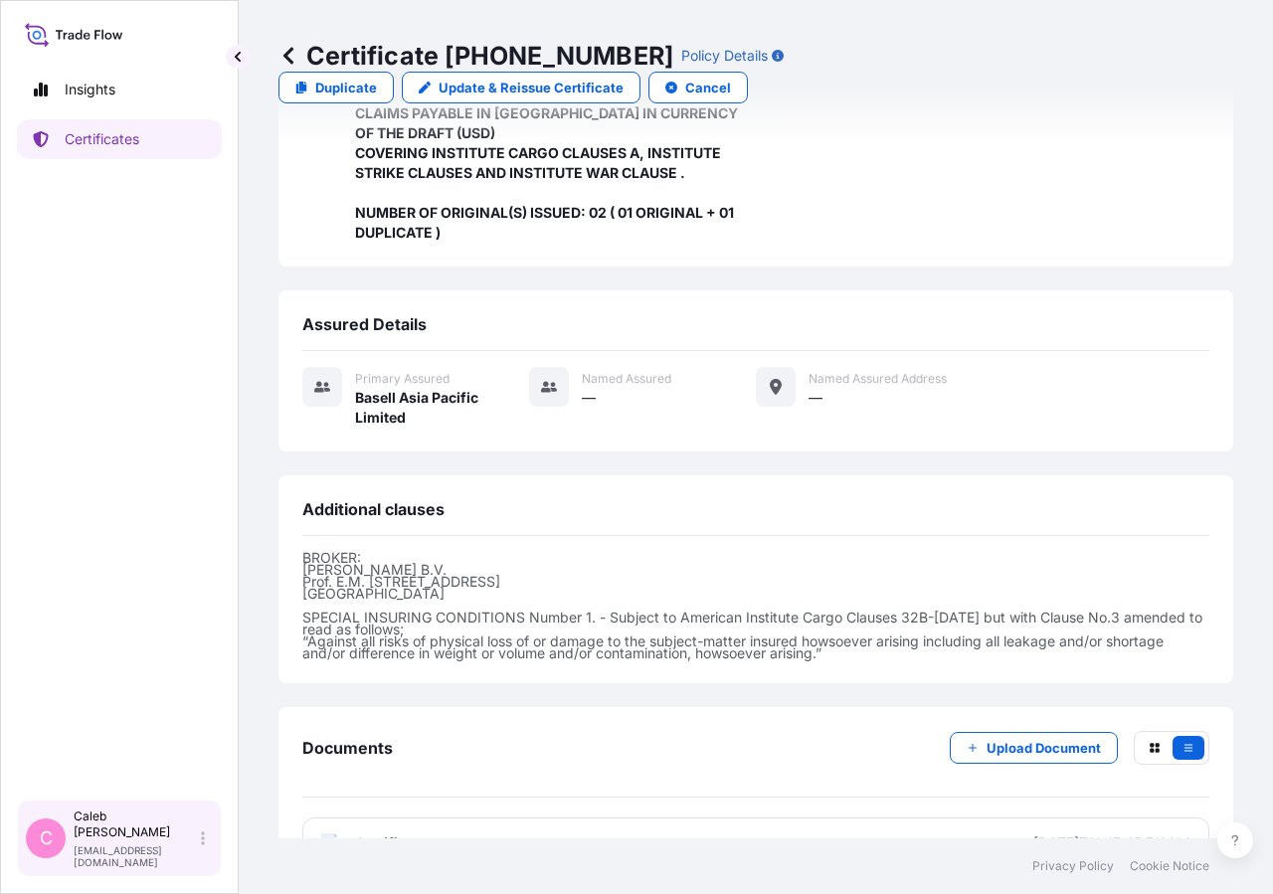
click at [131, 840] on p "[PERSON_NAME]" at bounding box center [135, 824] width 123 height 32
